Goal: Download file/media

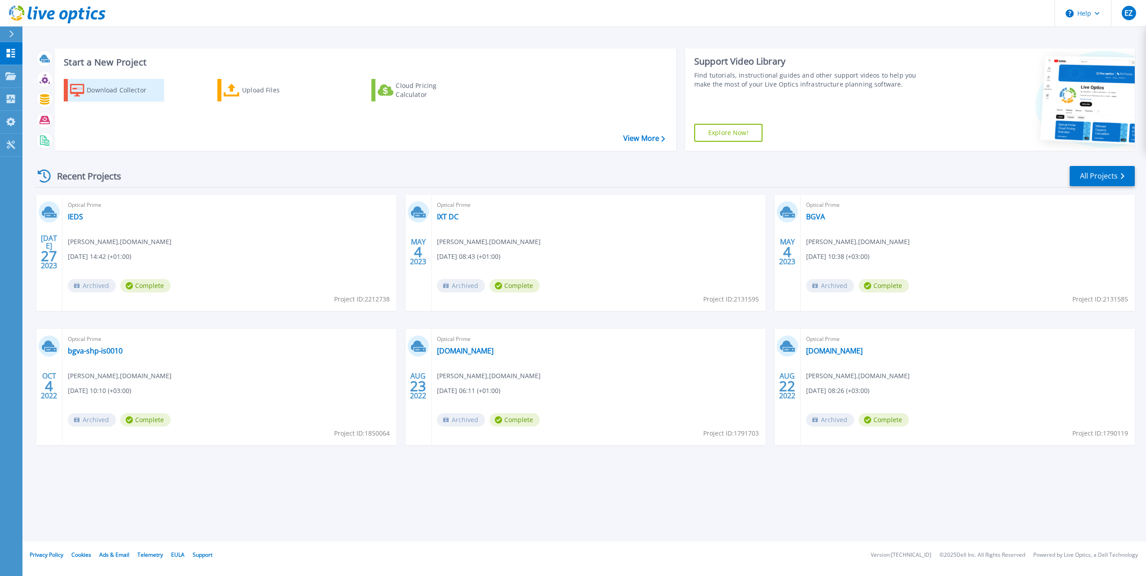
click at [112, 95] on div "Download Collector" at bounding box center [123, 90] width 72 height 18
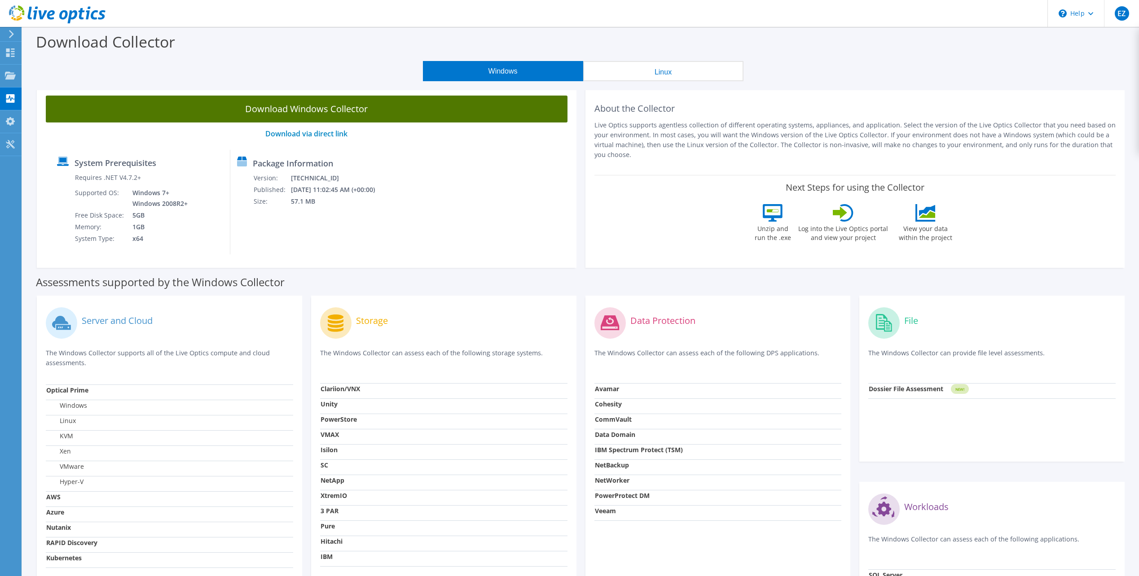
click at [331, 110] on link "Download Windows Collector" at bounding box center [307, 109] width 522 height 27
